Goal: Find specific page/section

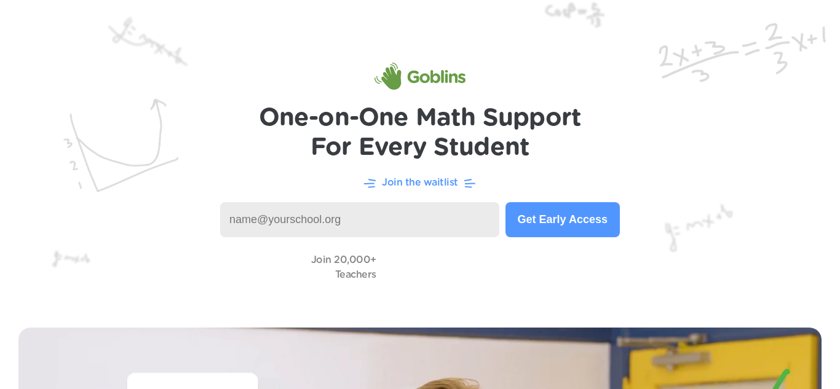
click at [359, 218] on input at bounding box center [359, 219] width 279 height 35
type input "e"
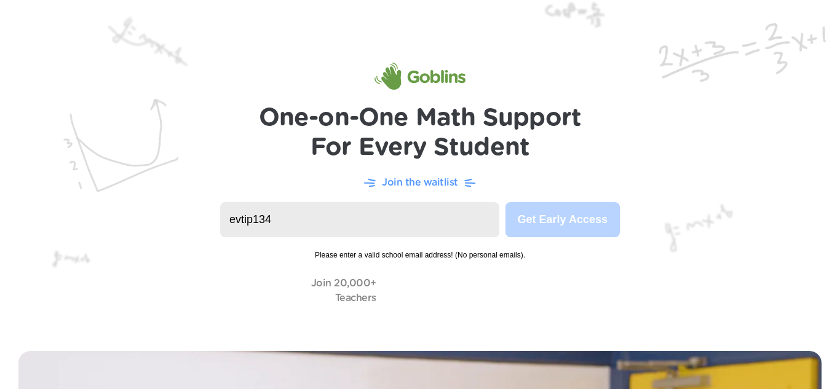
click at [340, 218] on input "evtip134" at bounding box center [359, 219] width 279 height 35
click at [395, 211] on input "evtip134" at bounding box center [359, 219] width 279 height 35
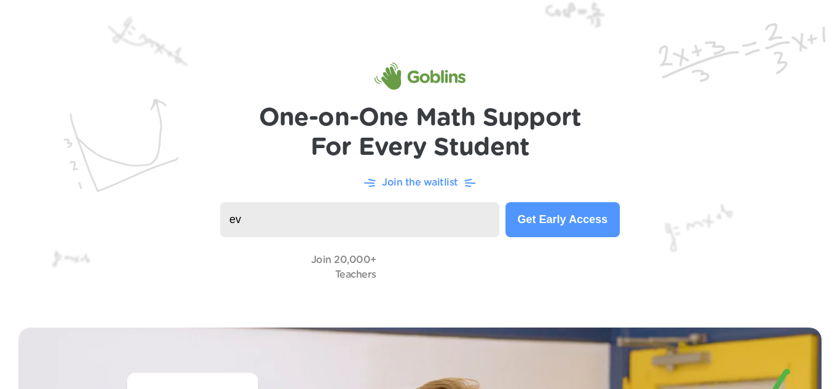
type input "e"
type input "k"
type input "i"
type input "m"
